Goal: Task Accomplishment & Management: Manage account settings

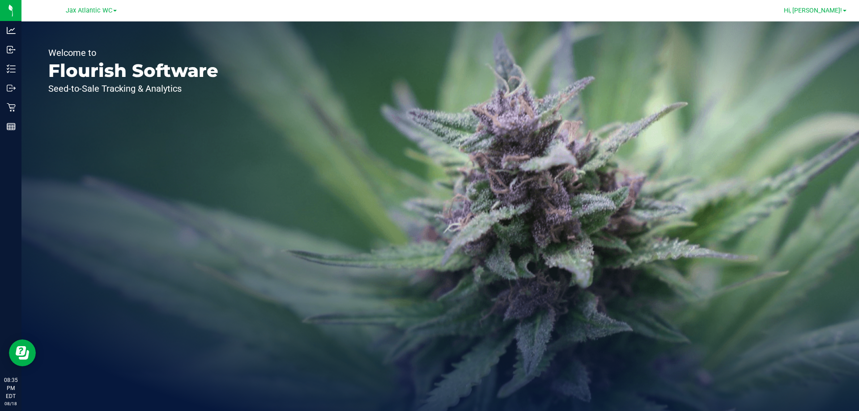
click at [819, 14] on link "Hi, [PERSON_NAME]!" at bounding box center [815, 10] width 70 height 9
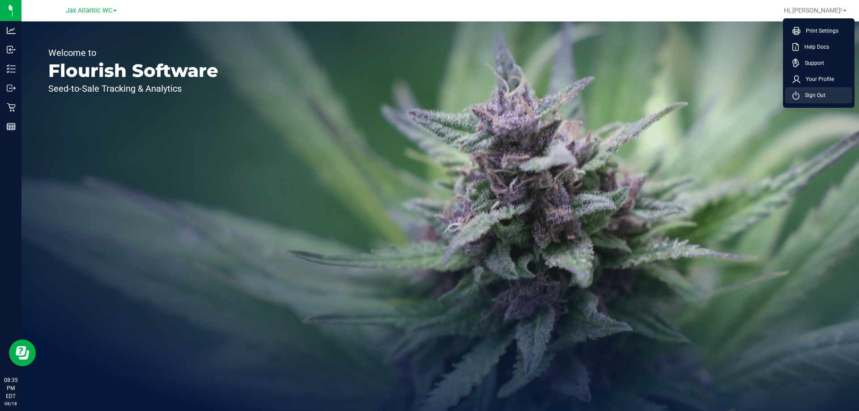
click at [816, 98] on span "Sign Out" at bounding box center [812, 95] width 26 height 9
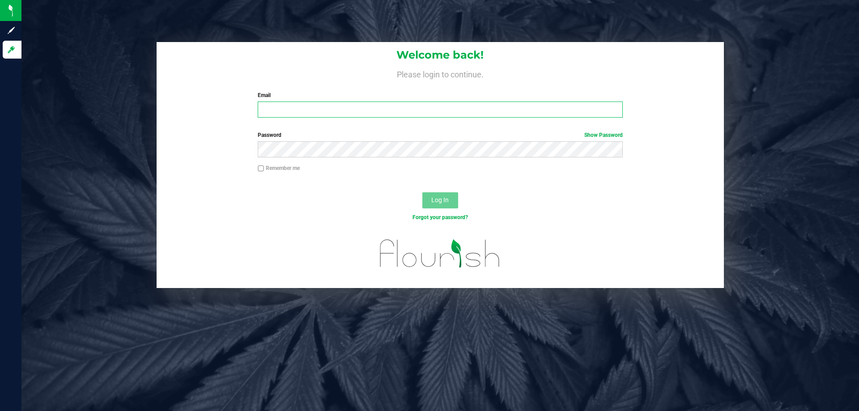
click at [408, 102] on input "Email" at bounding box center [440, 110] width 365 height 16
type input "[EMAIL_ADDRESS][DOMAIN_NAME]"
click at [422, 192] on button "Log In" at bounding box center [440, 200] width 36 height 16
